Goal: Task Accomplishment & Management: Complete application form

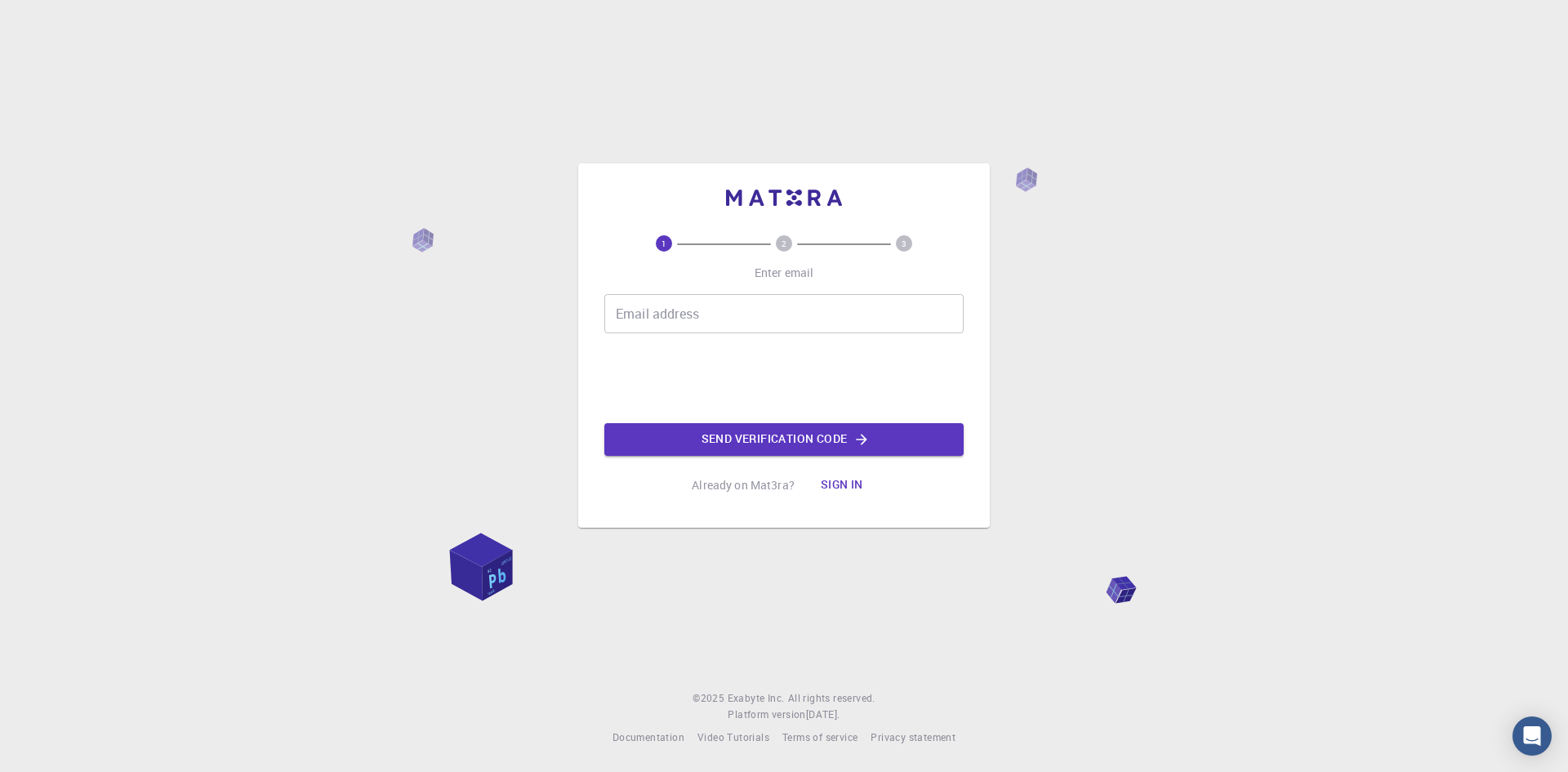
click at [680, 308] on div "Email address Email address" at bounding box center [784, 313] width 360 height 39
type input "M"
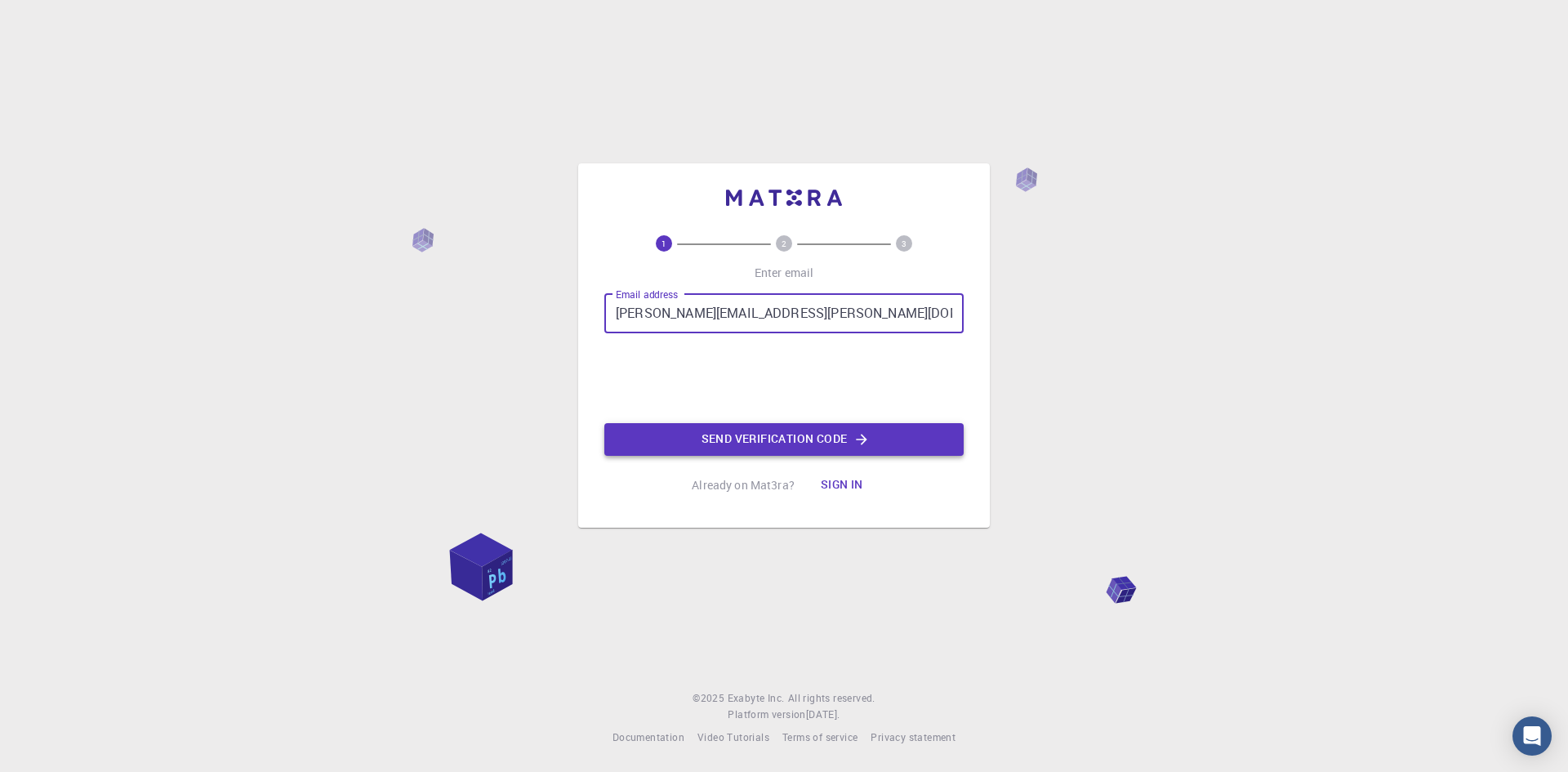
type input "[PERSON_NAME][EMAIL_ADDRESS][PERSON_NAME][DOMAIN_NAME]"
click at [826, 445] on button "Send verification code" at bounding box center [784, 439] width 360 height 32
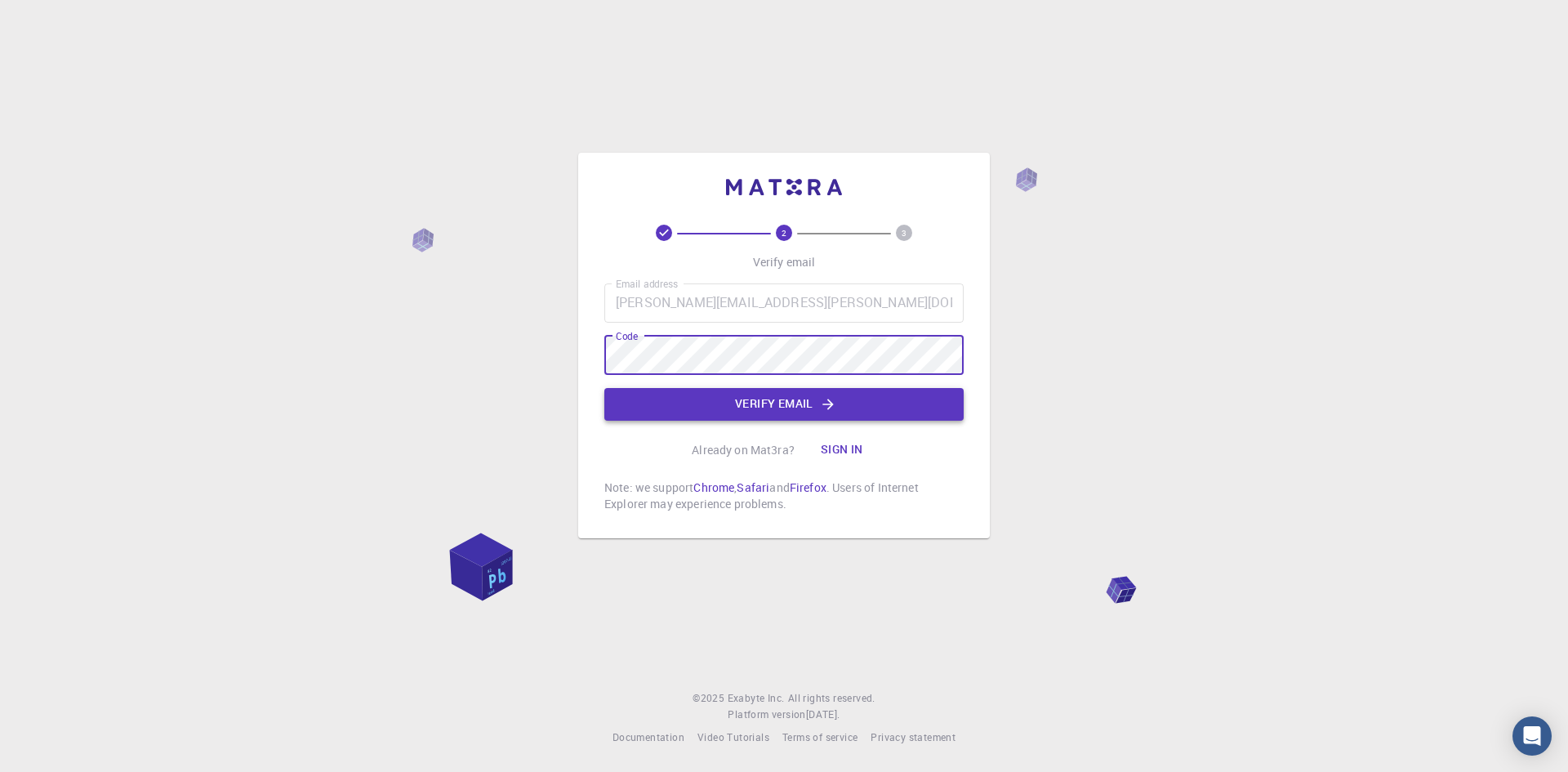
click at [753, 405] on button "Verify email" at bounding box center [784, 404] width 360 height 32
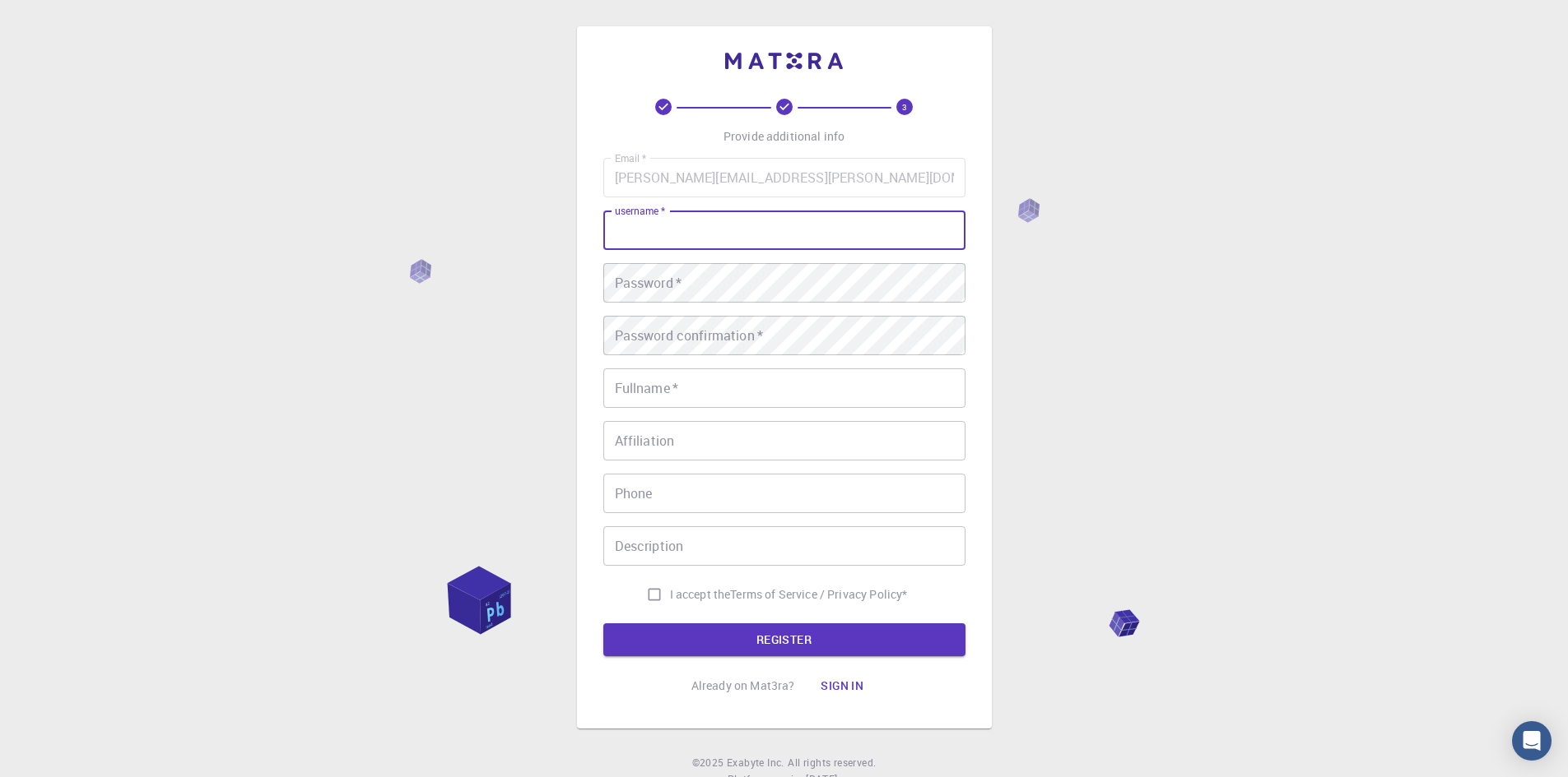
click at [701, 239] on input "username   *" at bounding box center [784, 230] width 362 height 39
type input "[PERSON_NAME]"
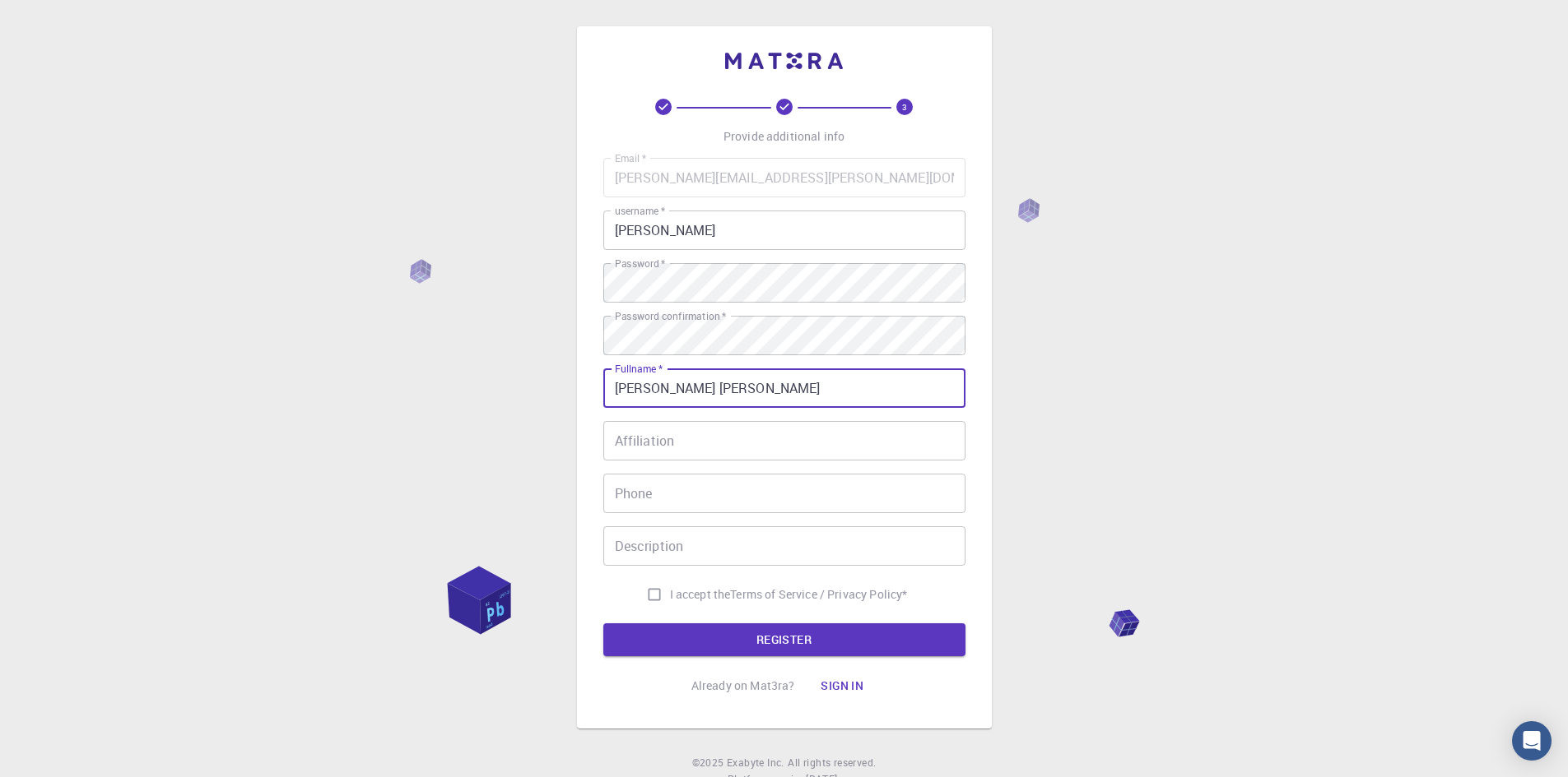
type input "[PERSON_NAME] [PERSON_NAME]"
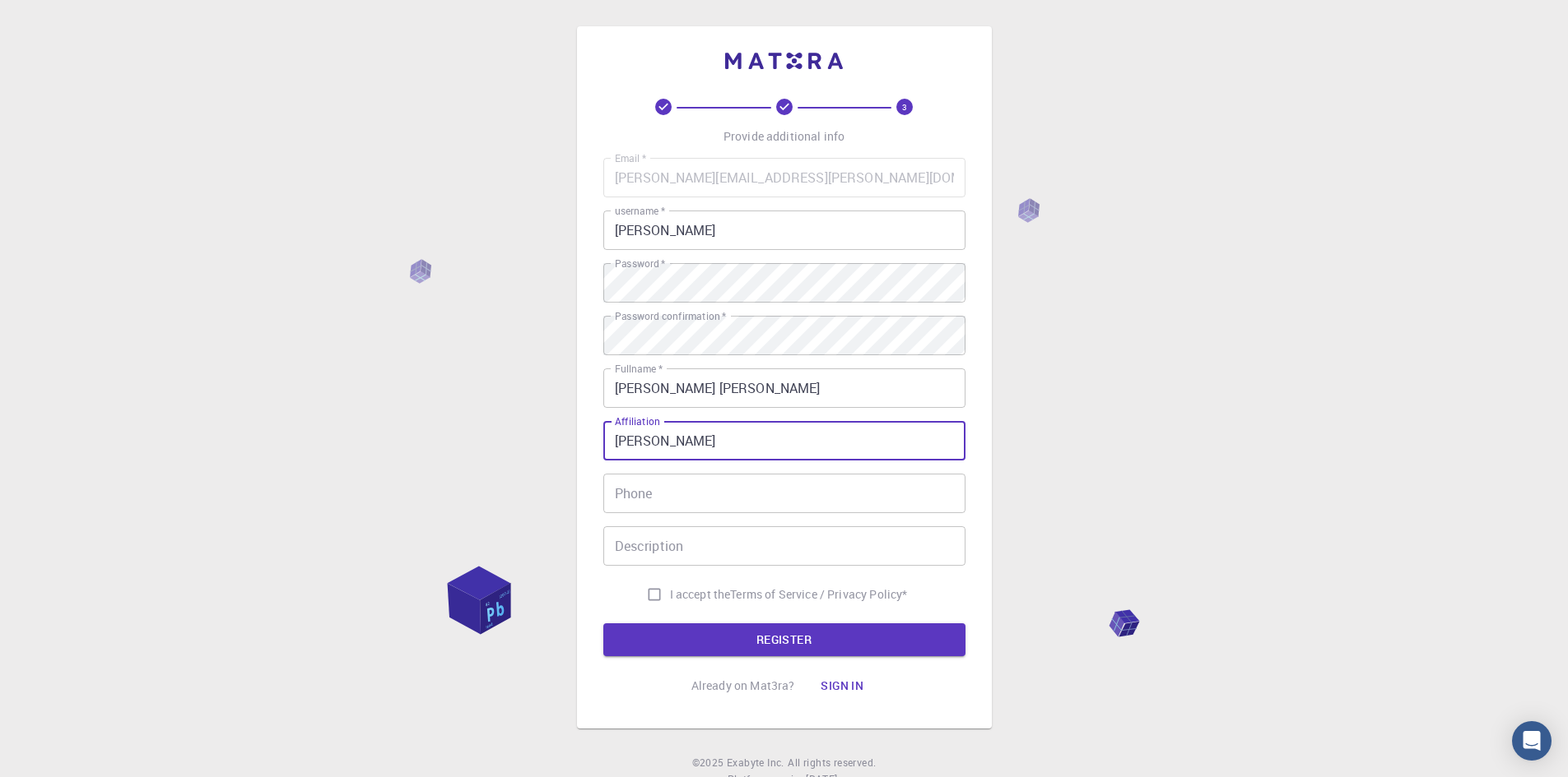
type input "[PERSON_NAME]"
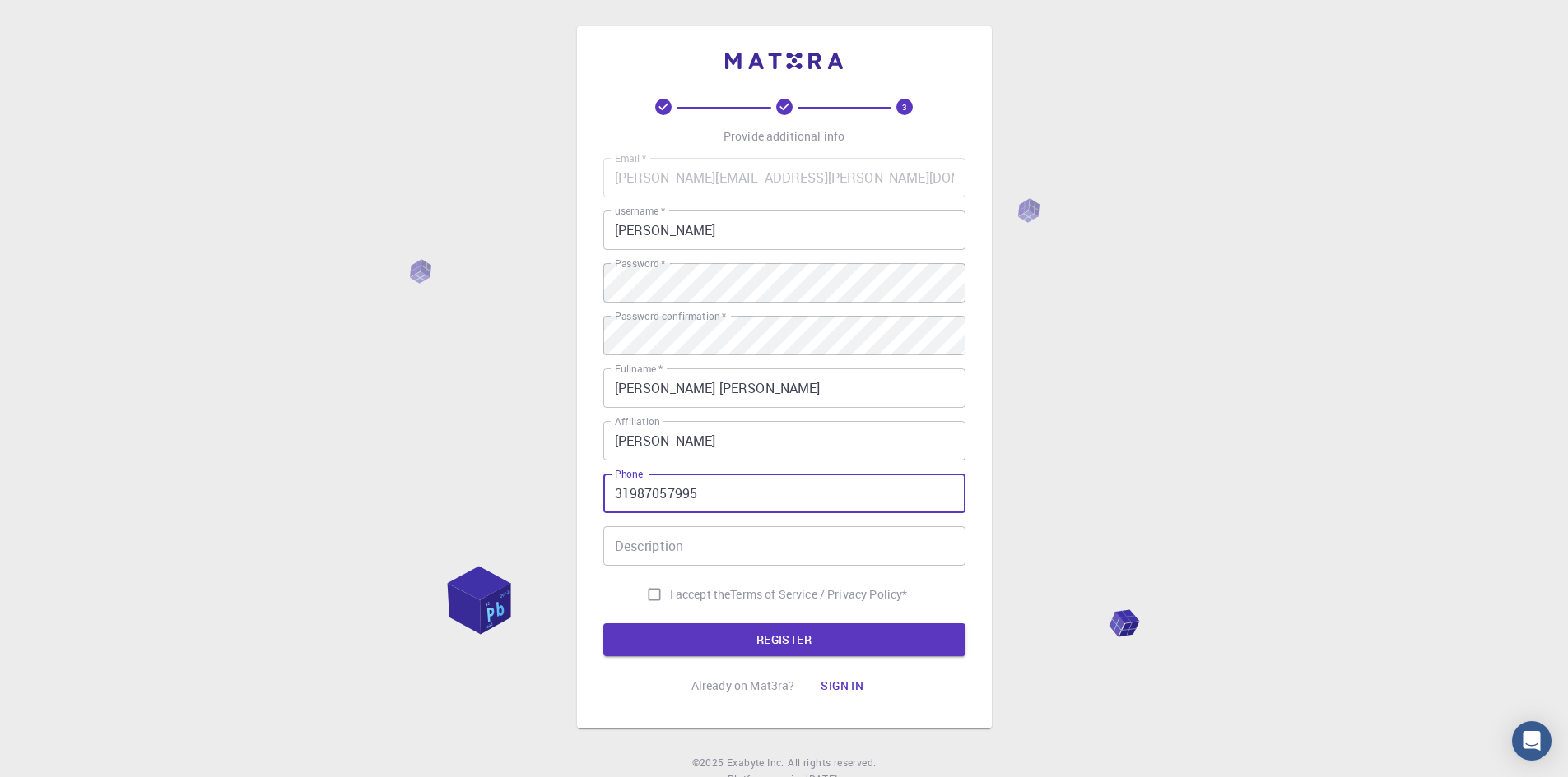
type input "31987057995"
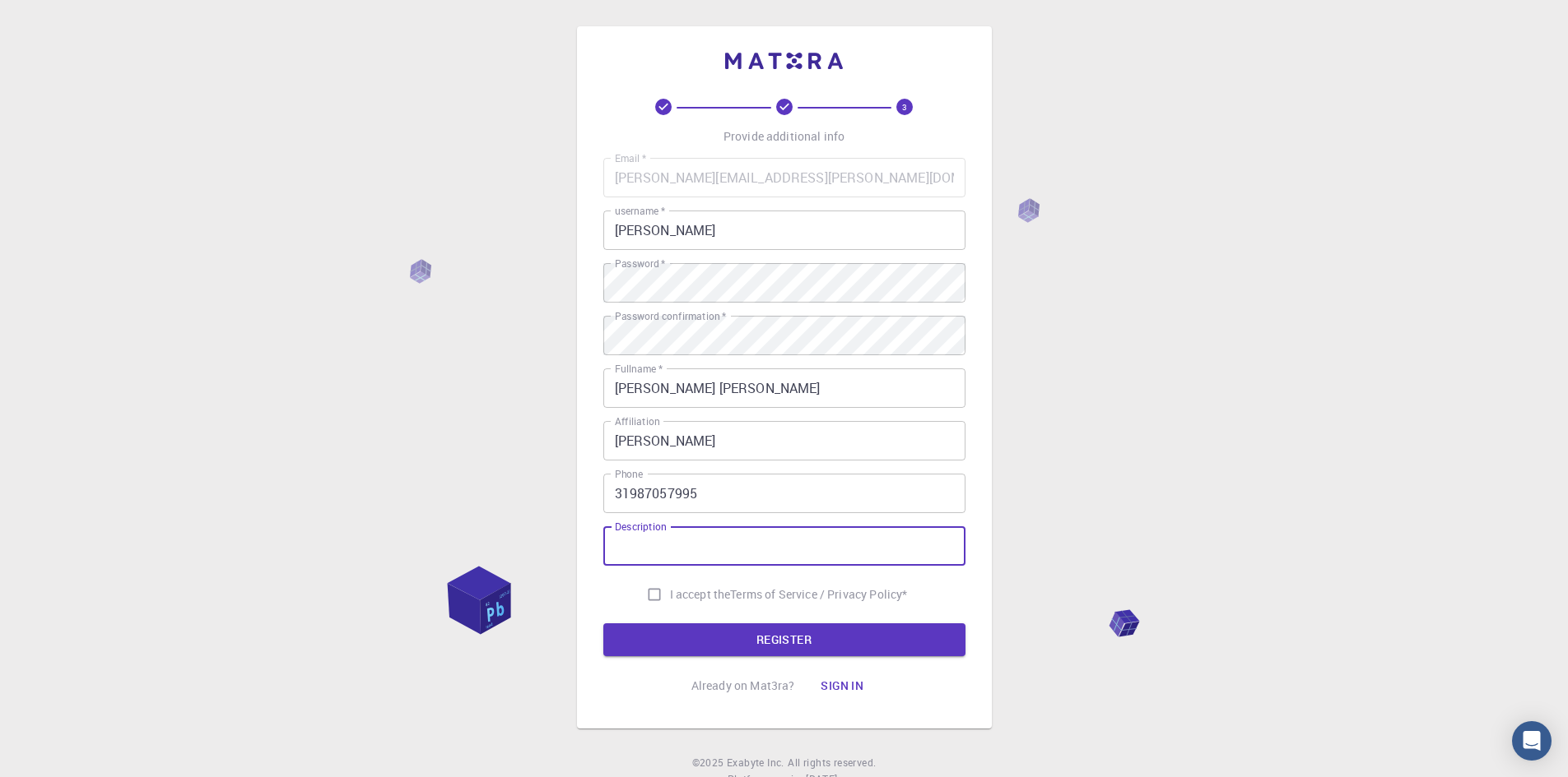
click at [644, 590] on input "I accept the Terms of Service / Privacy Policy *" at bounding box center [654, 594] width 31 height 31
checkbox input "true"
click at [707, 633] on button "REGISTER" at bounding box center [784, 639] width 362 height 33
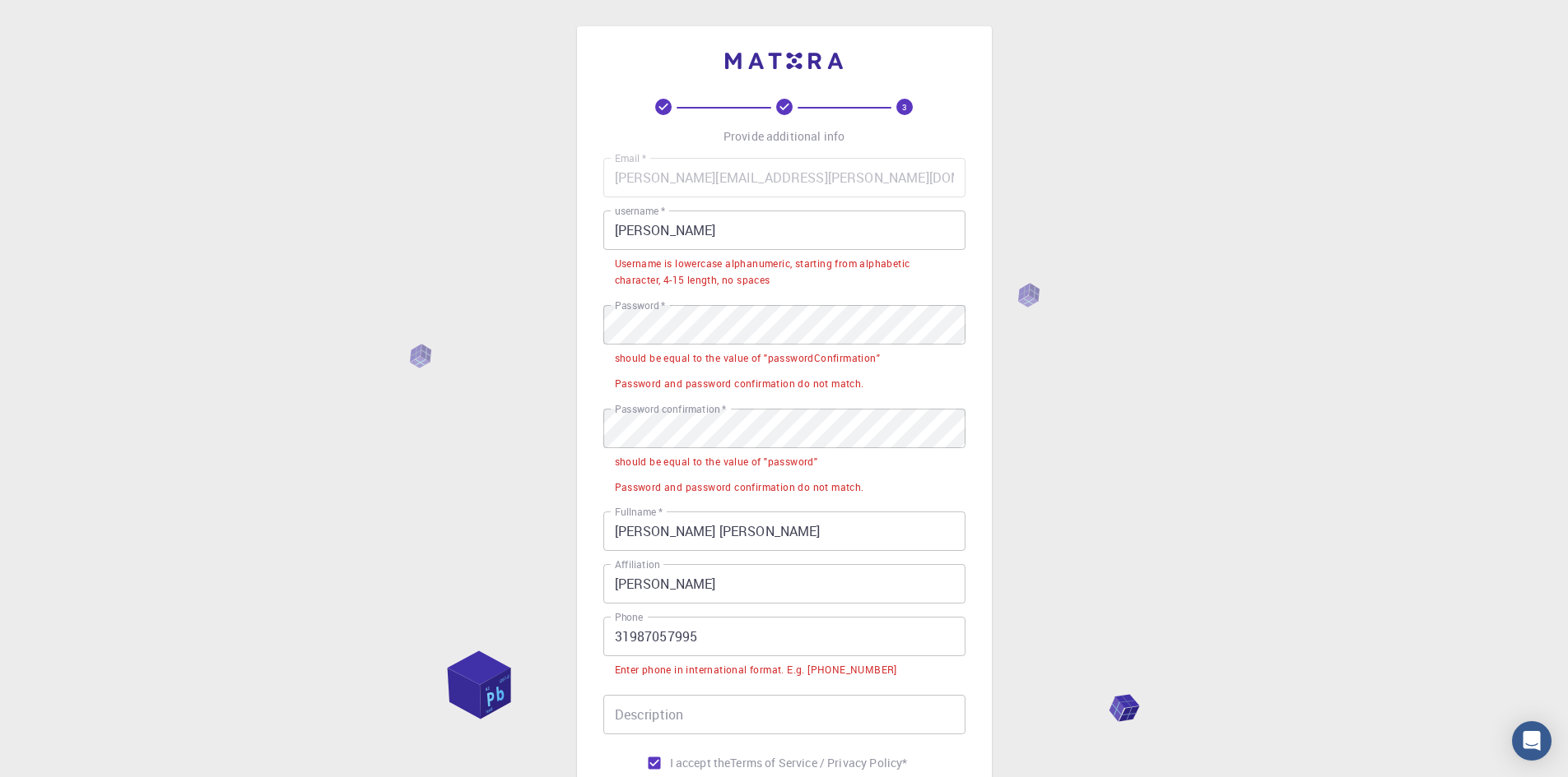
click at [688, 231] on input "[PERSON_NAME]" at bounding box center [784, 230] width 362 height 39
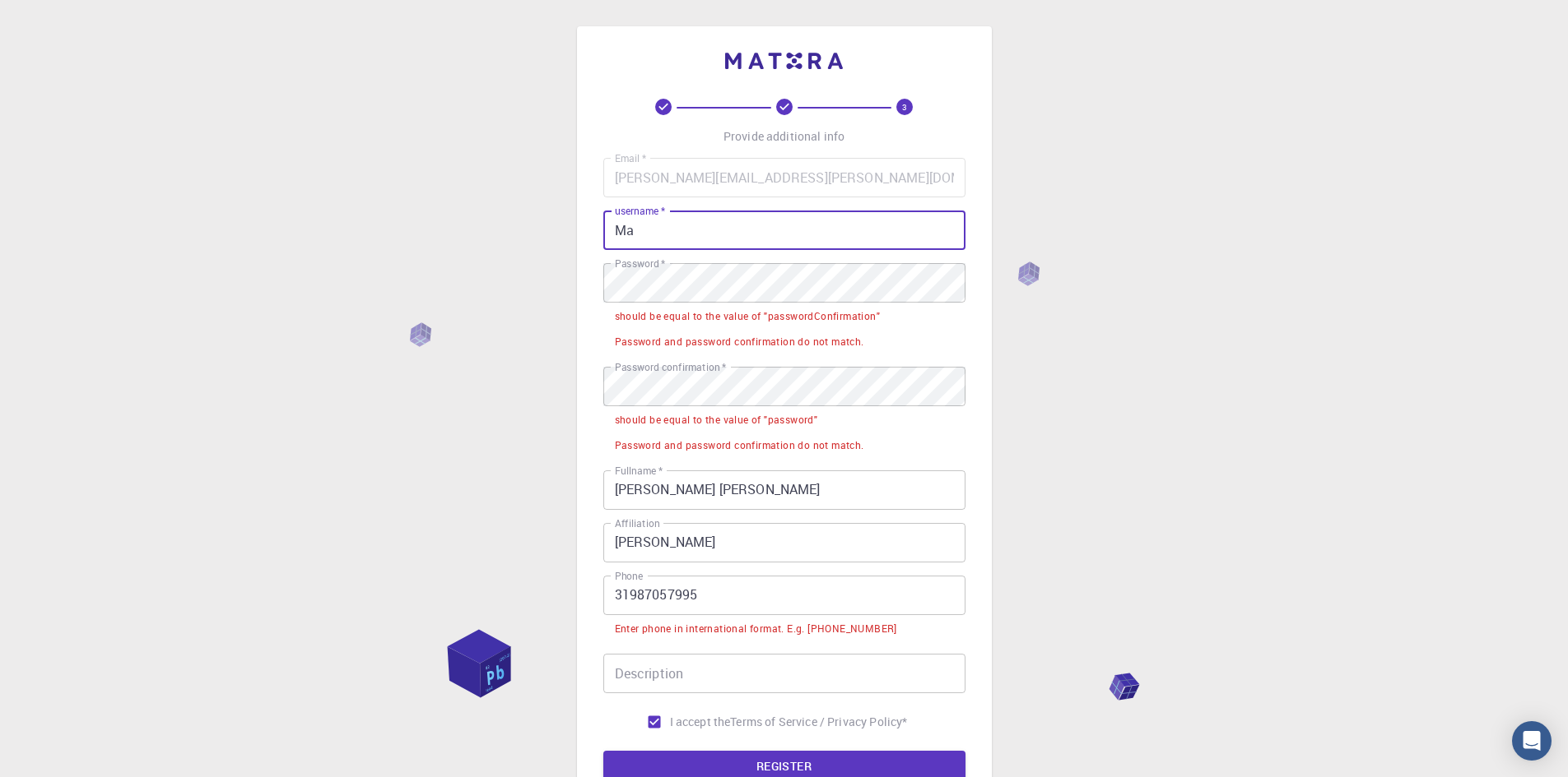
type input "M"
type input "mauriciogodoi6"
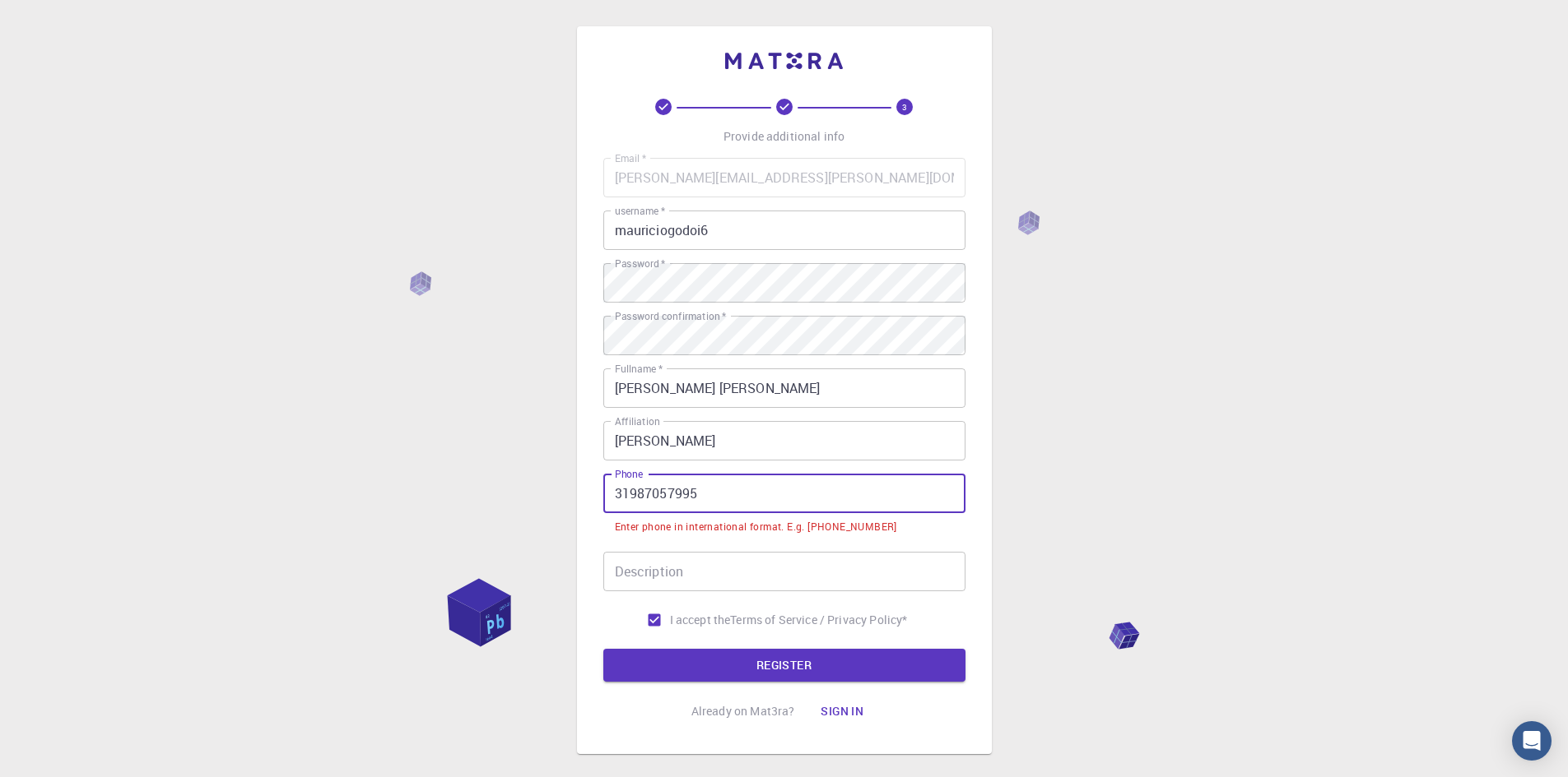
click at [615, 498] on input "31987057995" at bounding box center [784, 493] width 362 height 39
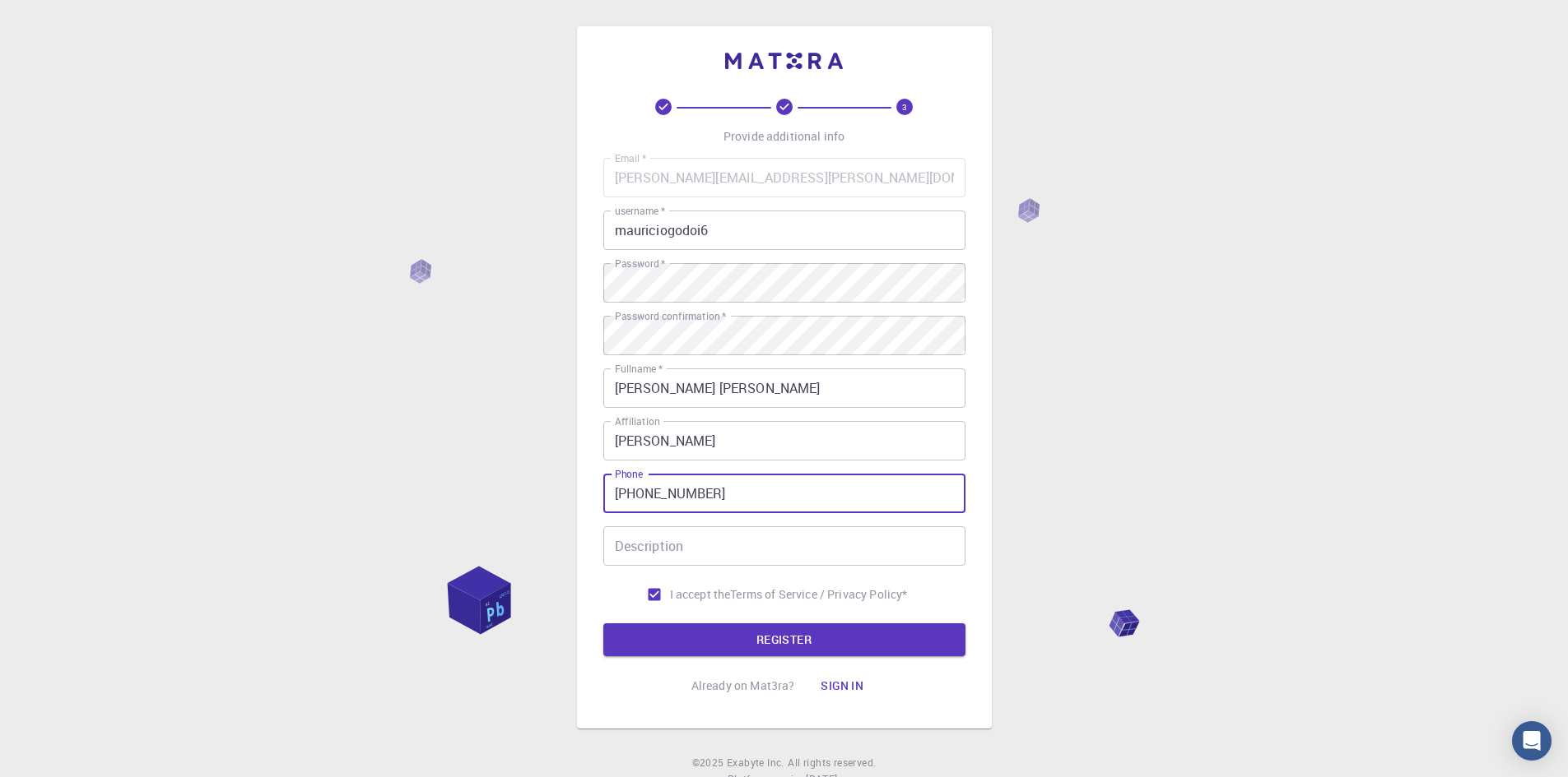
type input "[PHONE_NUMBER]"
click at [713, 545] on input "Description" at bounding box center [784, 546] width 362 height 39
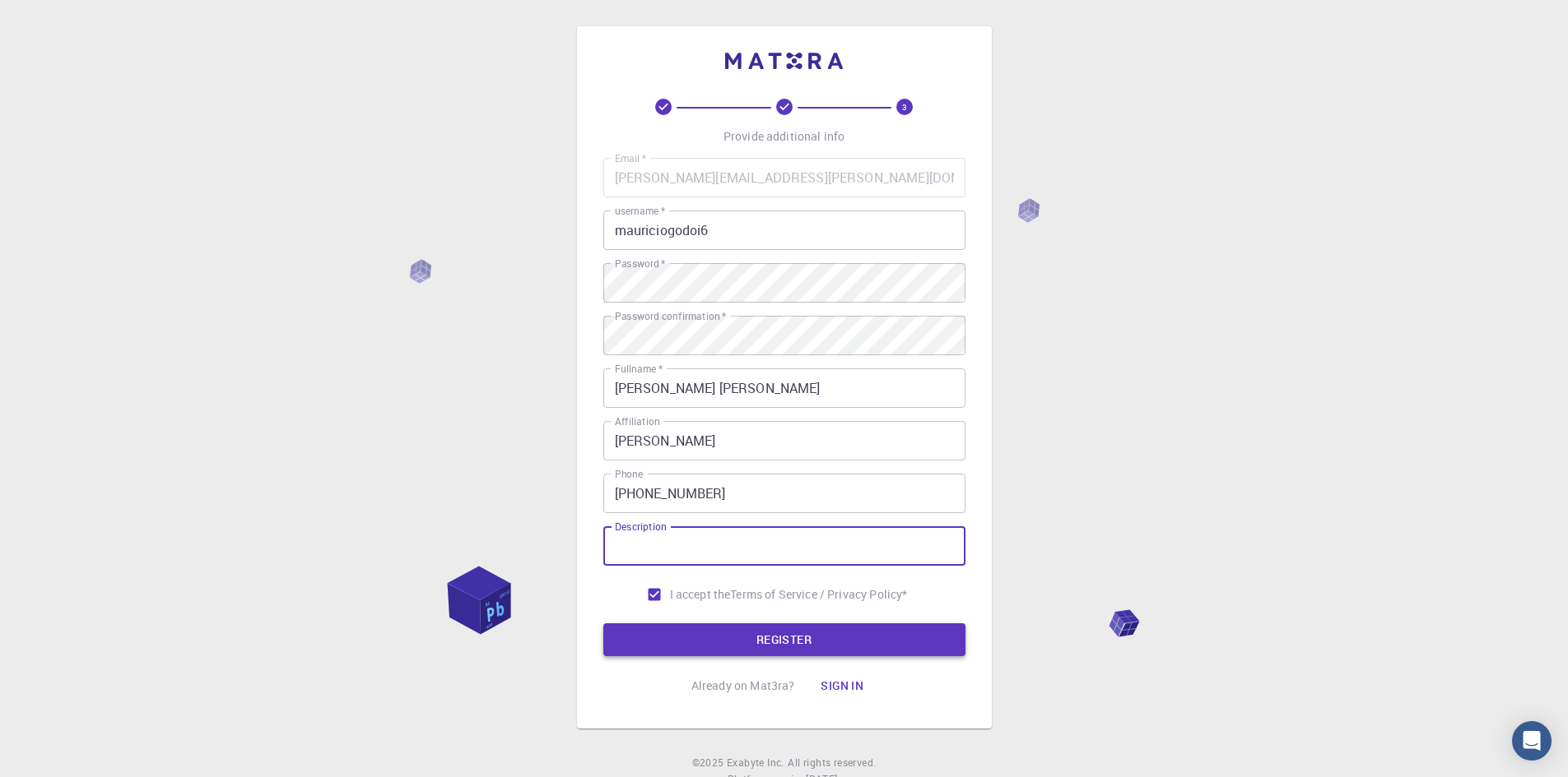
click at [796, 637] on button "REGISTER" at bounding box center [784, 639] width 362 height 33
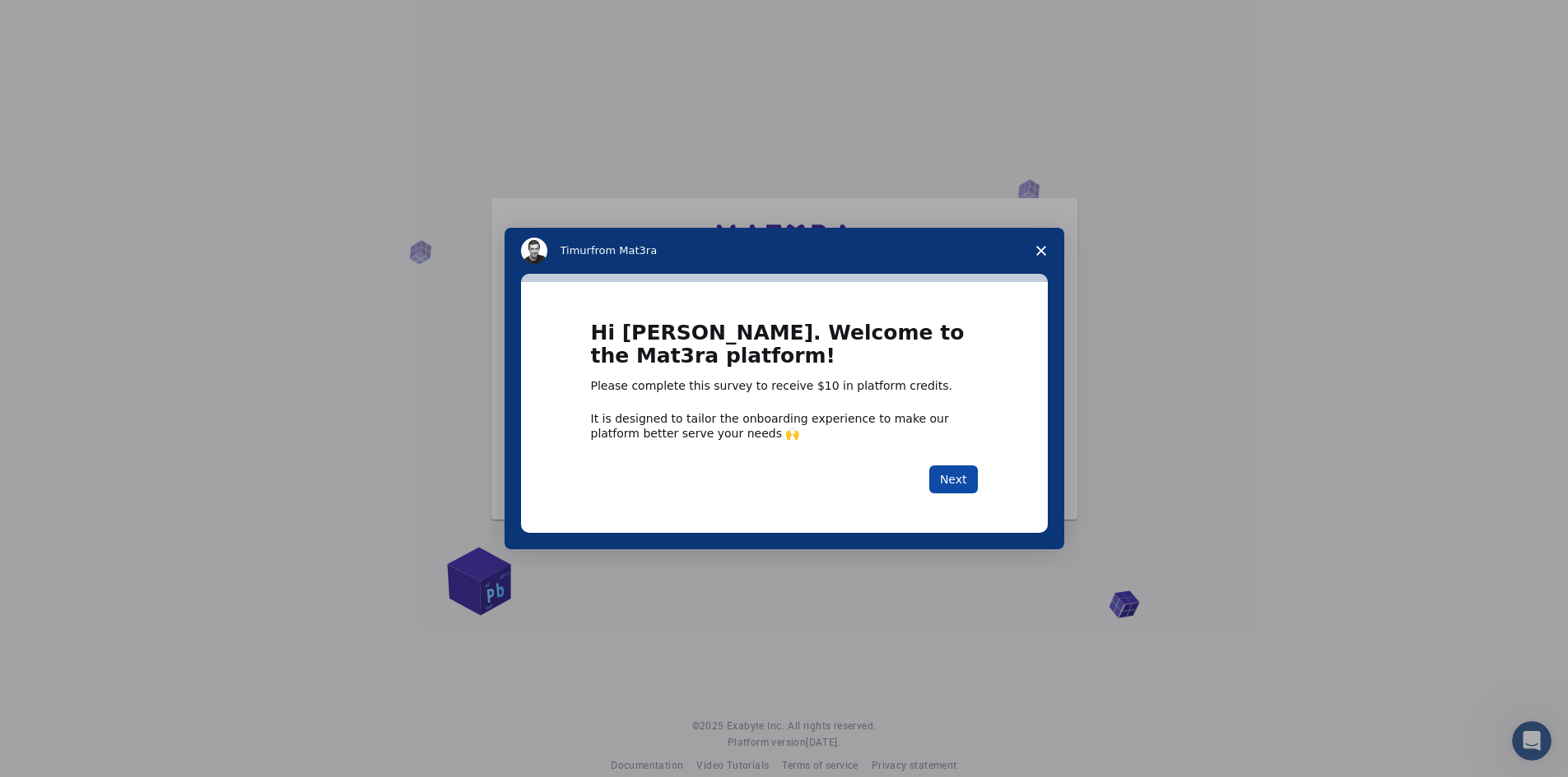
click at [953, 479] on button "Next" at bounding box center [953, 480] width 48 height 28
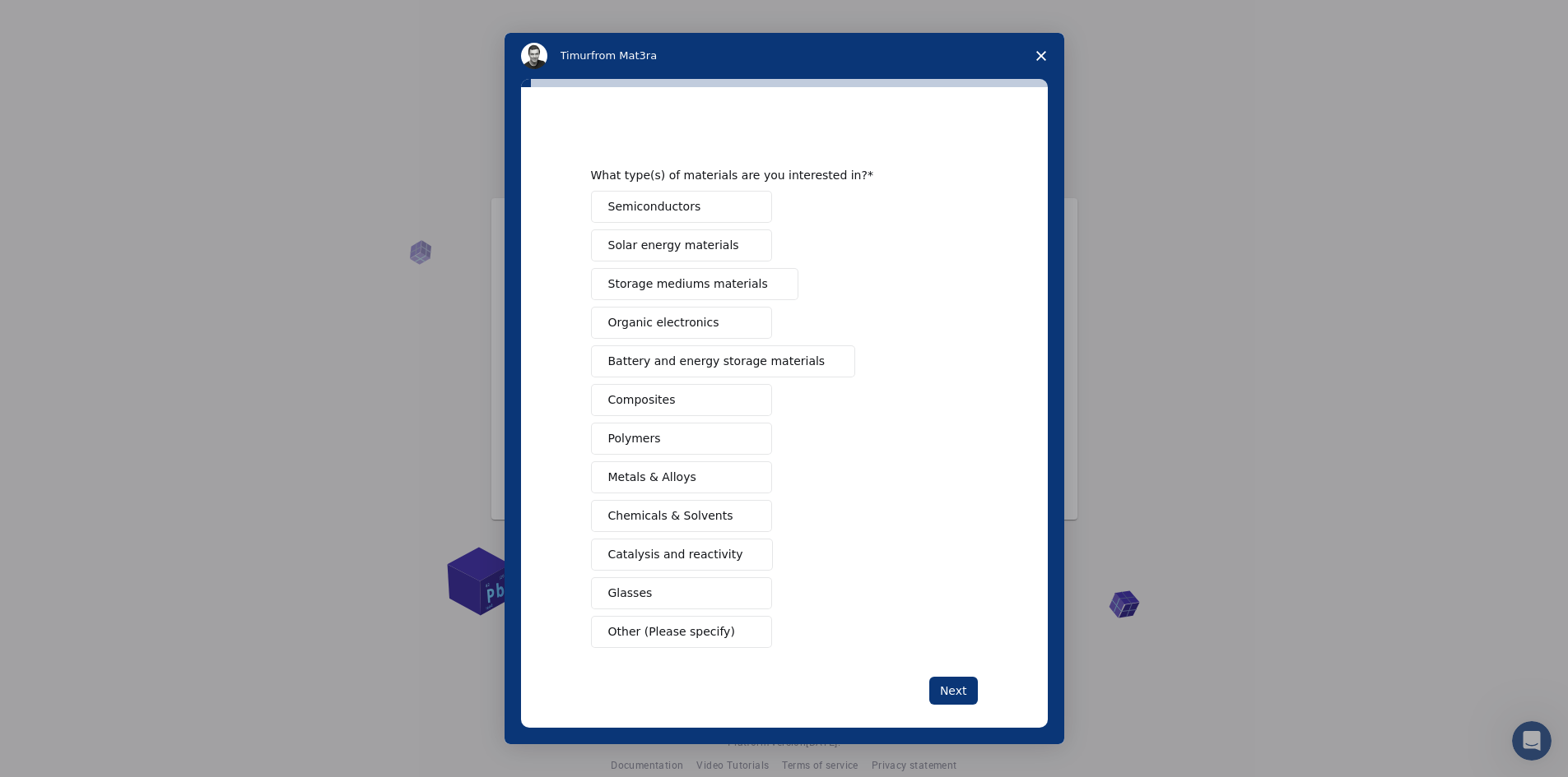
click at [1038, 55] on icon "Close survey" at bounding box center [1041, 56] width 10 height 10
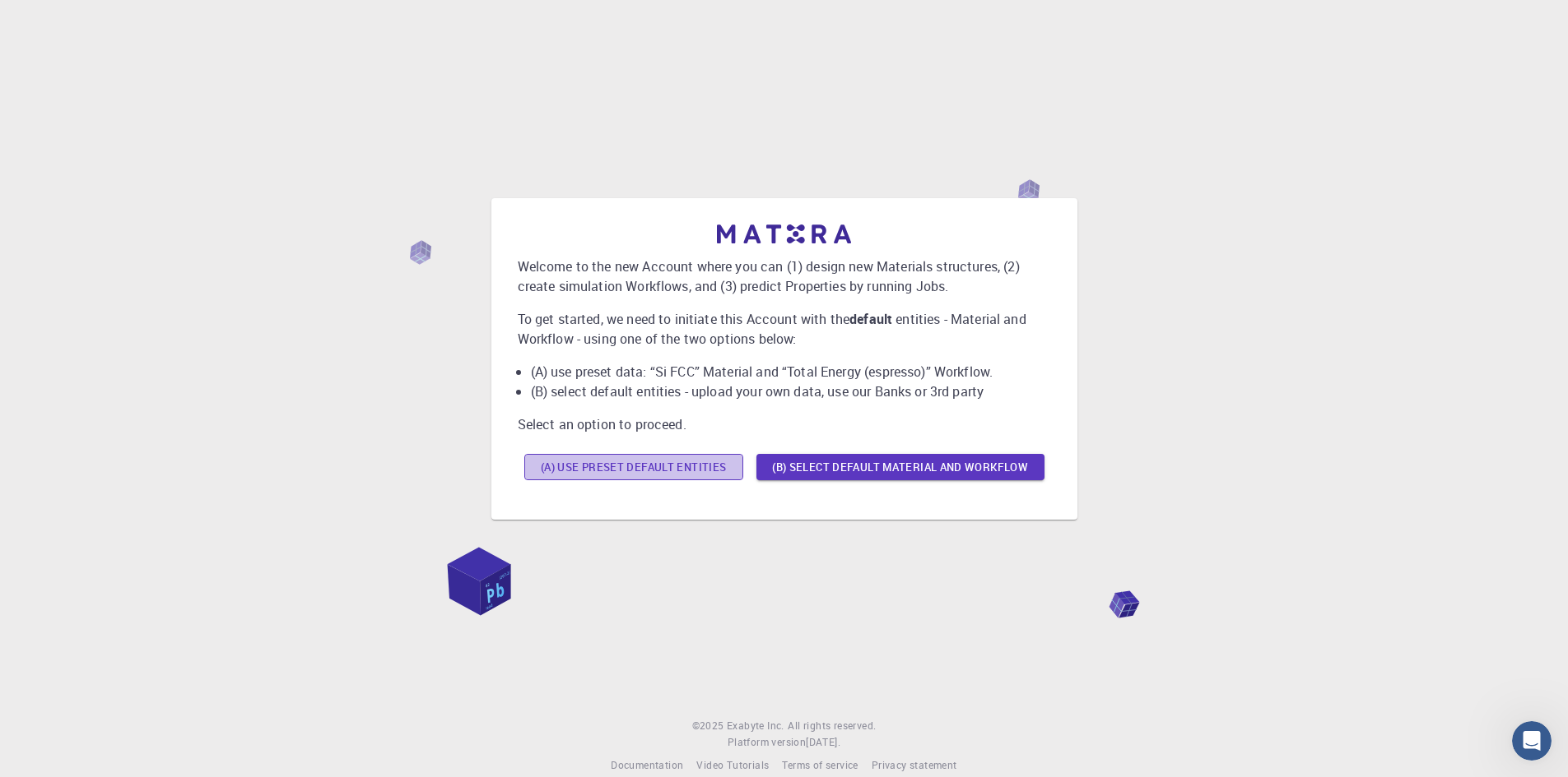
click at [640, 467] on button "(A) Use preset default entities" at bounding box center [634, 467] width 219 height 27
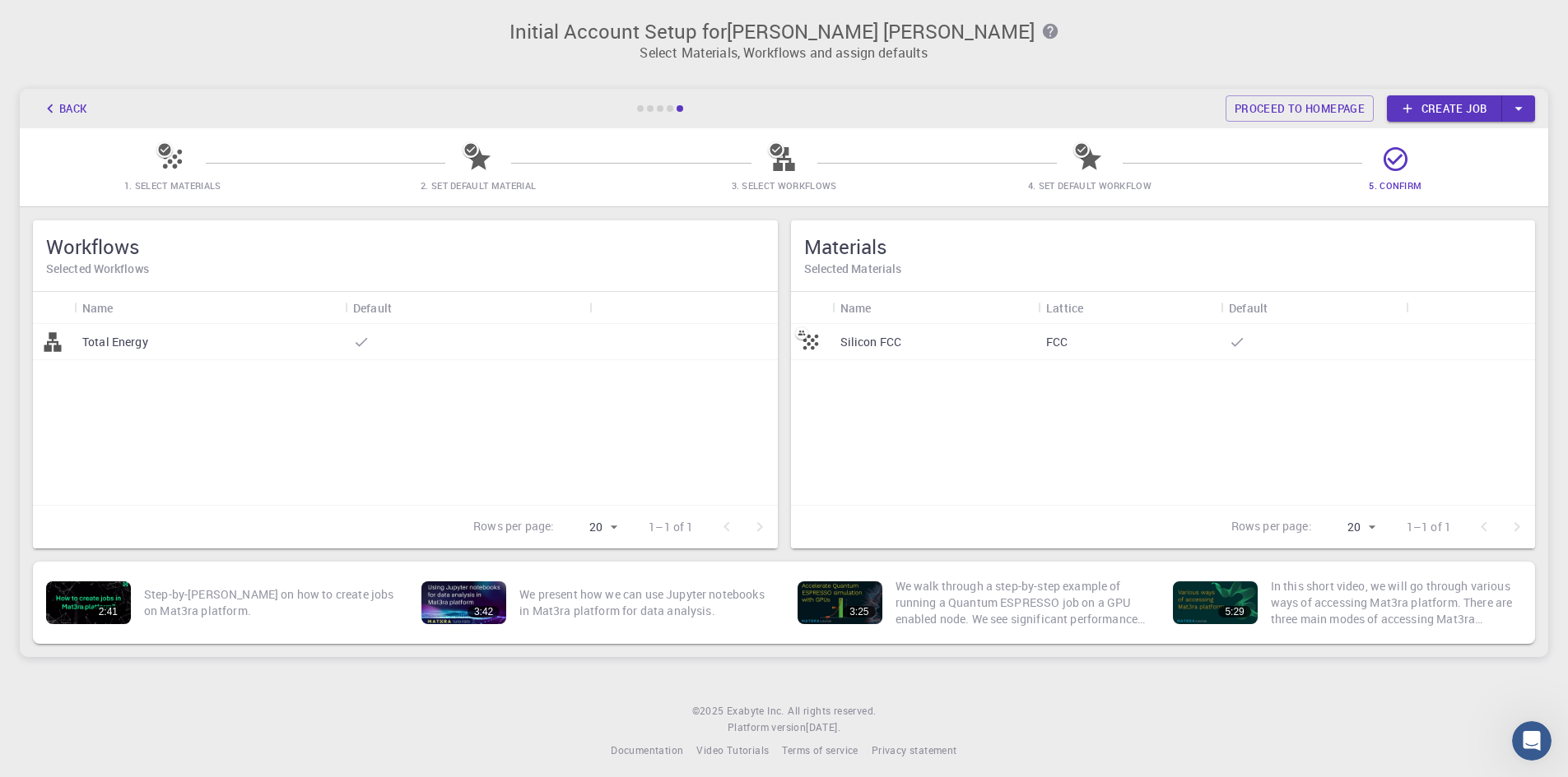
click at [1512, 115] on icon "button" at bounding box center [1519, 108] width 18 height 18
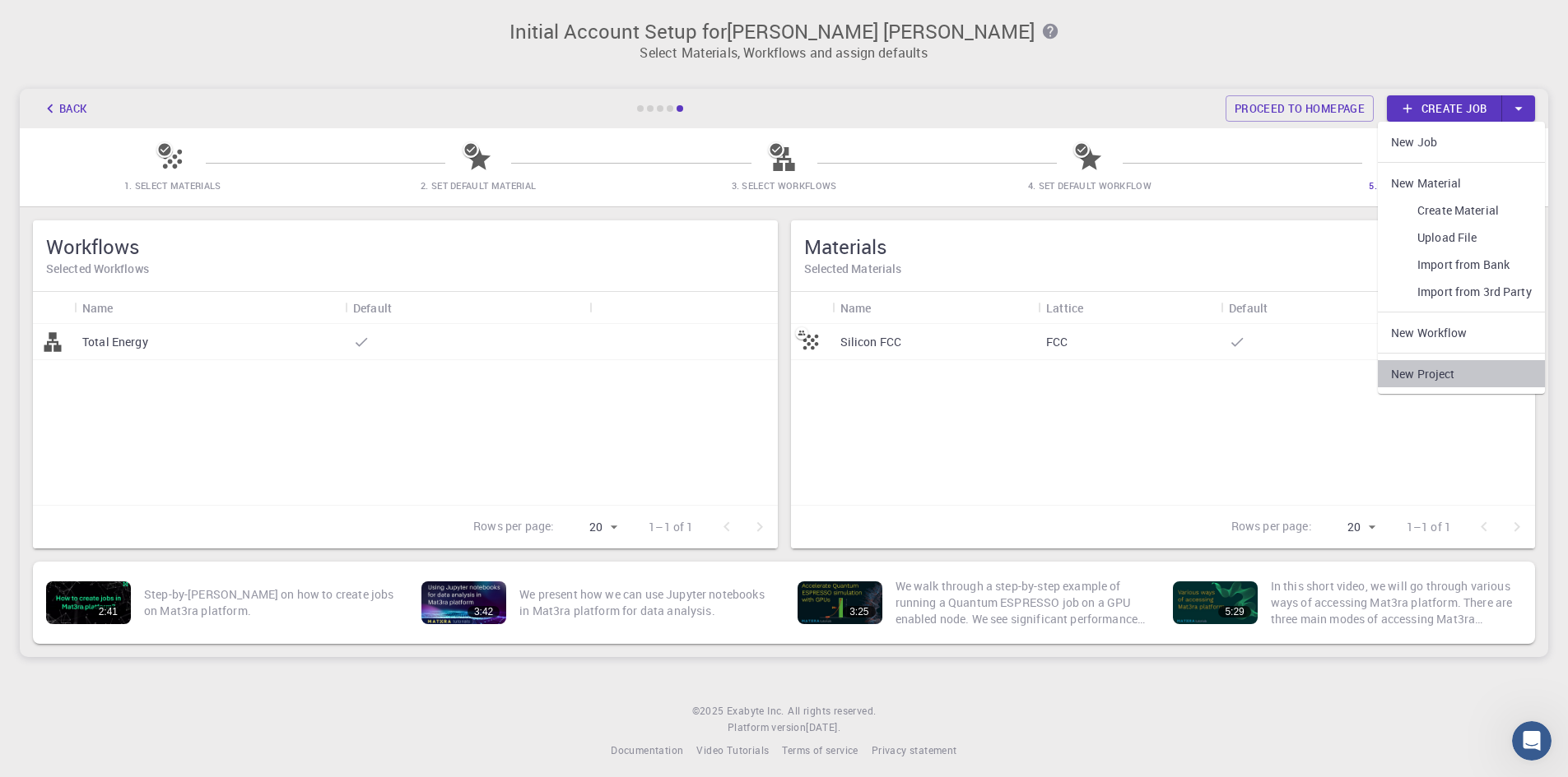
click at [1443, 381] on link "New Project" at bounding box center [1461, 374] width 167 height 28
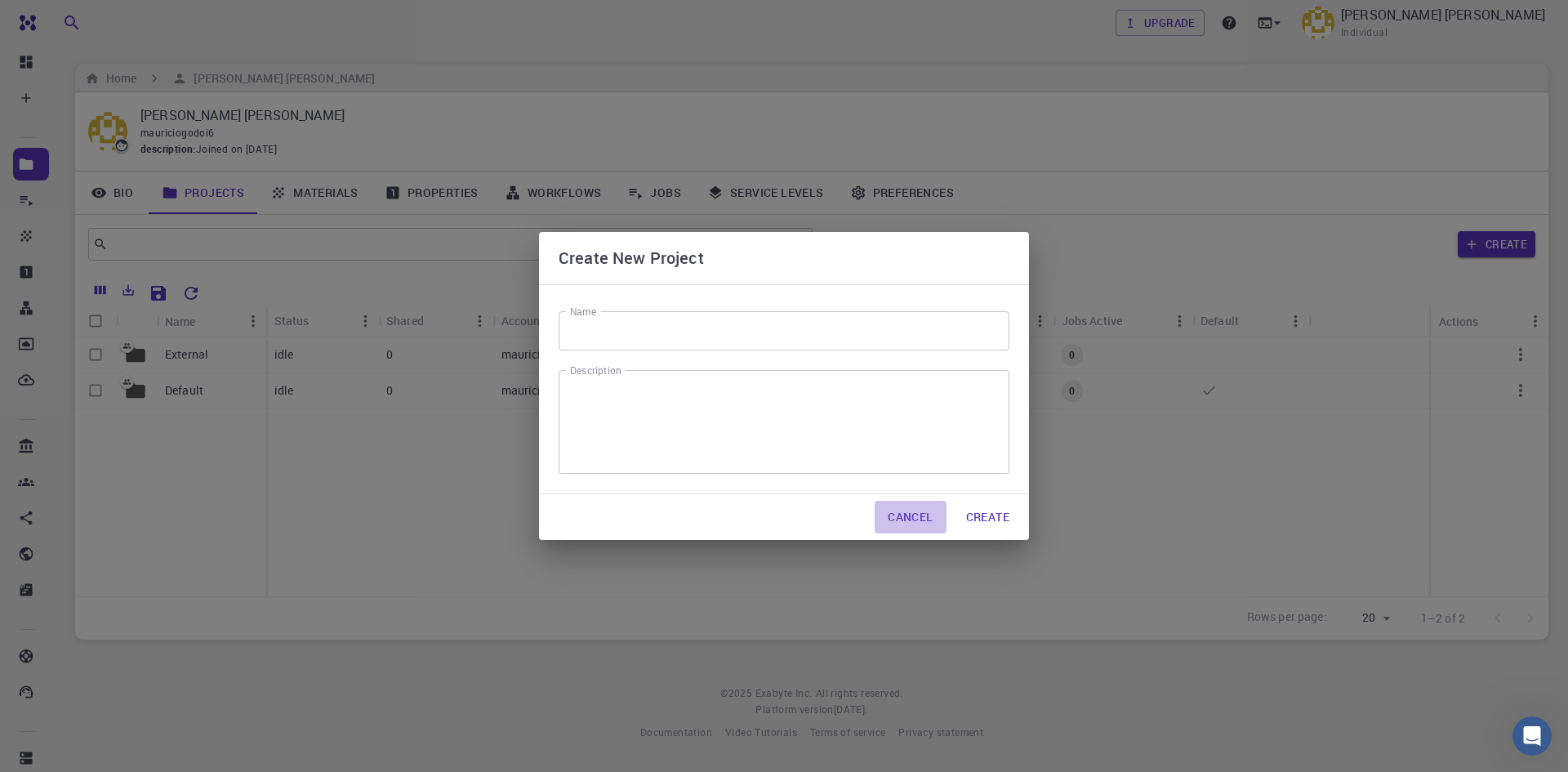
drag, startPoint x: 927, startPoint y: 512, endPoint x: 587, endPoint y: 453, distance: 345.1
click at [926, 512] on button "Cancel" at bounding box center [911, 517] width 71 height 32
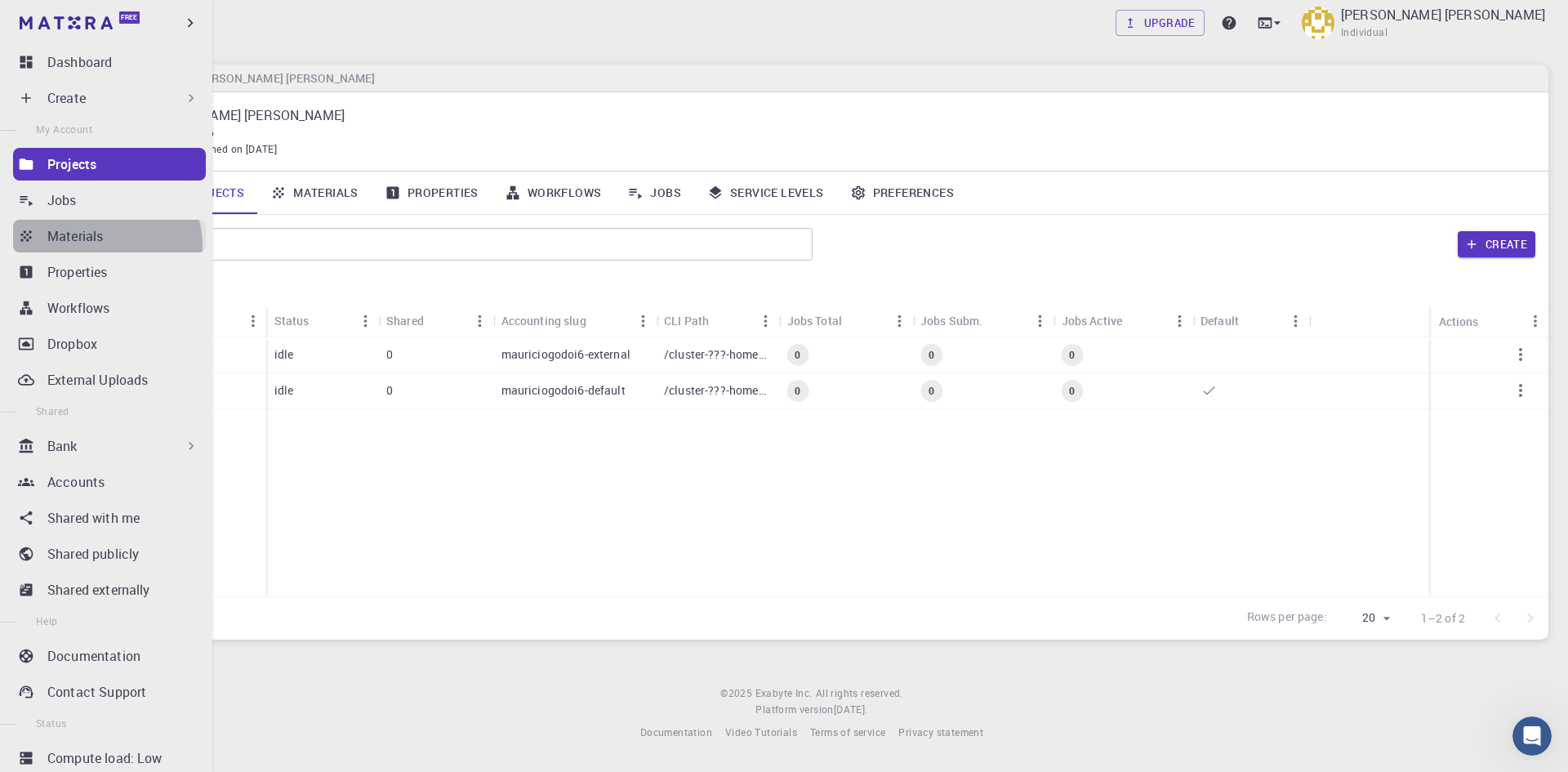
click at [98, 247] on link "Materials" at bounding box center [109, 235] width 193 height 32
